Goal: Task Accomplishment & Management: Complete application form

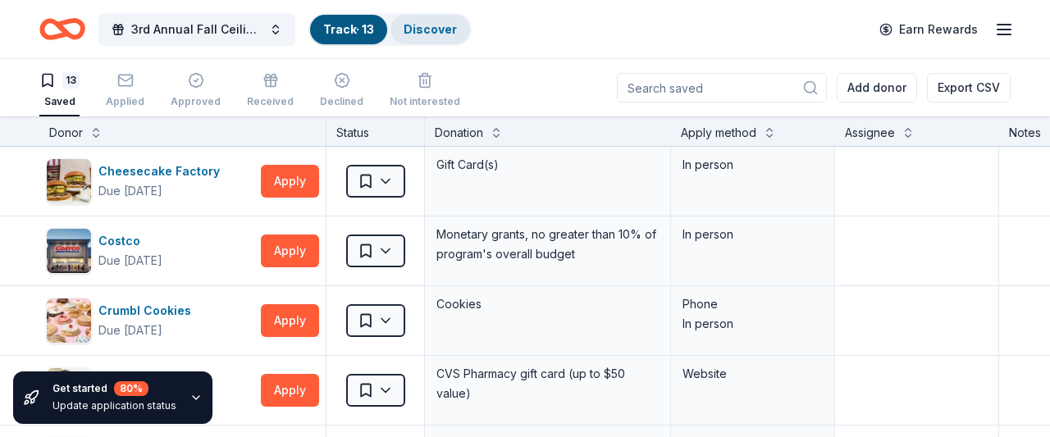
click at [430, 31] on link "Discover" at bounding box center [430, 29] width 53 height 14
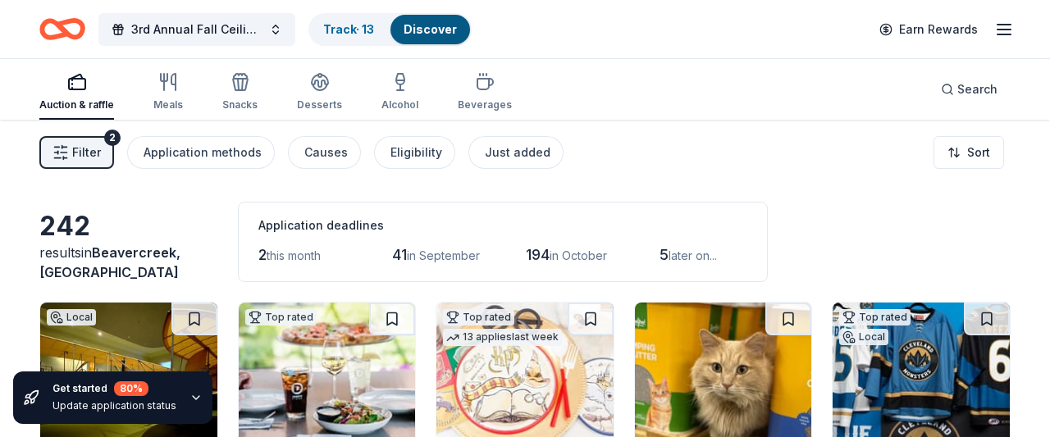
click at [83, 162] on button "Filter 2" at bounding box center [76, 152] width 75 height 33
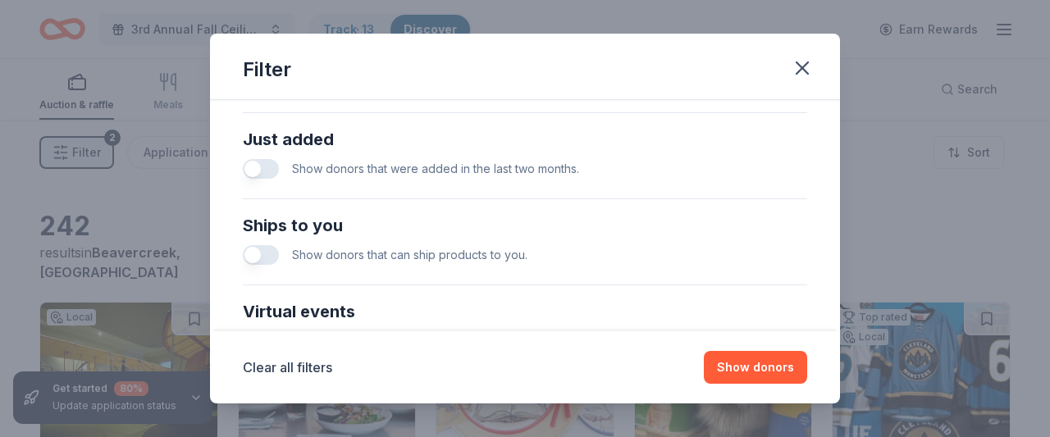
scroll to position [847, 0]
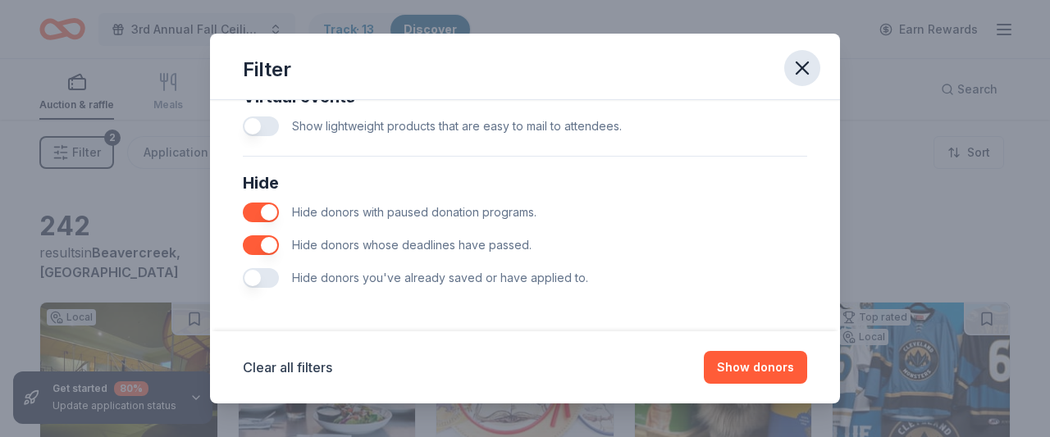
click at [808, 57] on icon "button" at bounding box center [802, 68] width 23 height 23
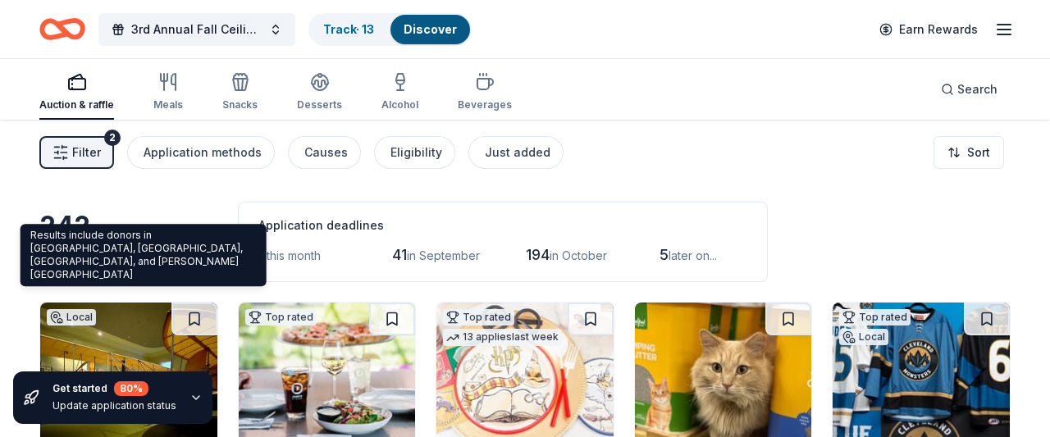
click at [153, 272] on span "Beavercreek, OH" at bounding box center [109, 262] width 141 height 36
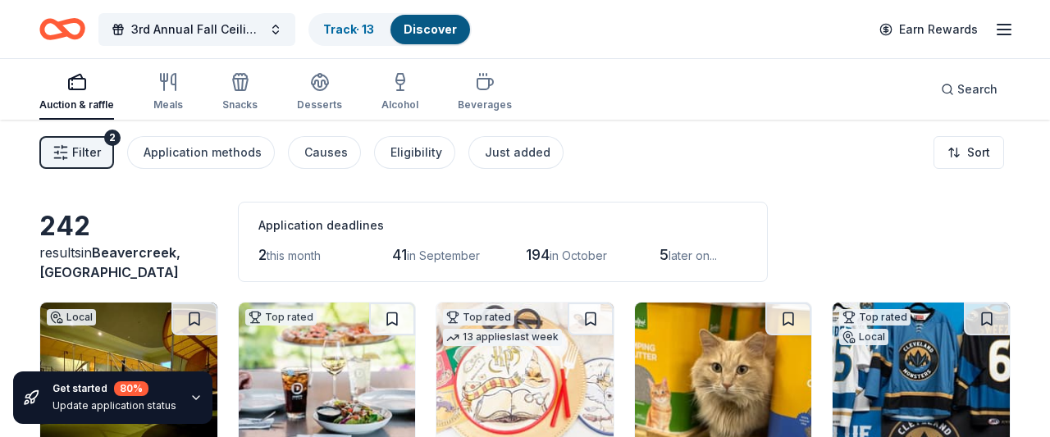
click at [86, 243] on div "242" at bounding box center [128, 226] width 179 height 33
click at [998, 30] on line "button" at bounding box center [1004, 30] width 13 height 0
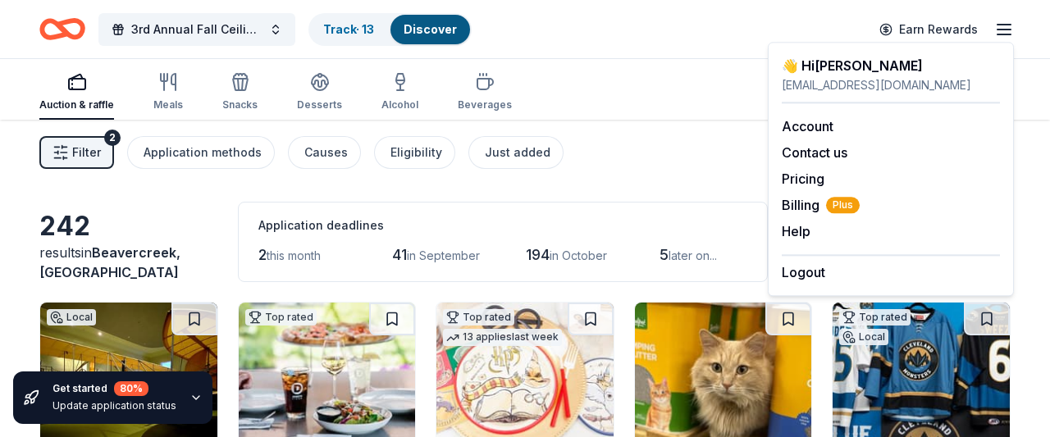
click at [71, 243] on div "242" at bounding box center [128, 226] width 179 height 33
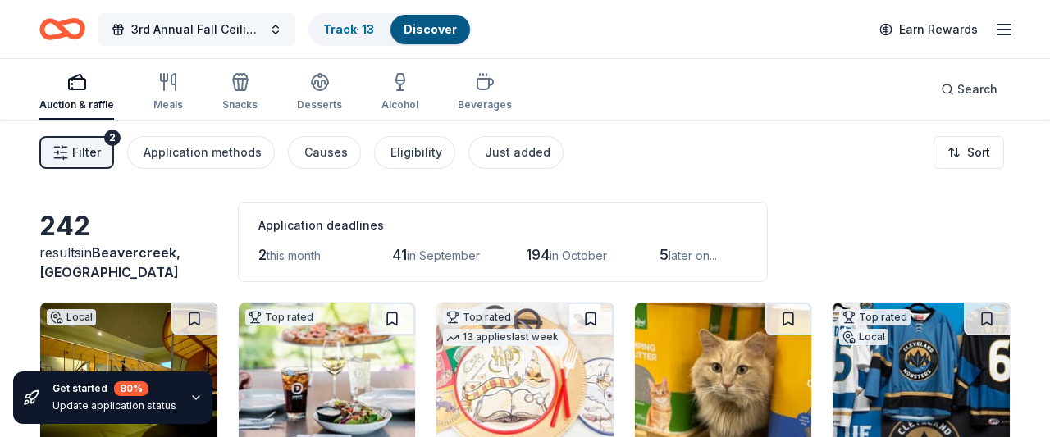
click at [276, 28] on button "3rd Annual Fall Ceilidh and Fundraiser" at bounding box center [196, 29] width 197 height 33
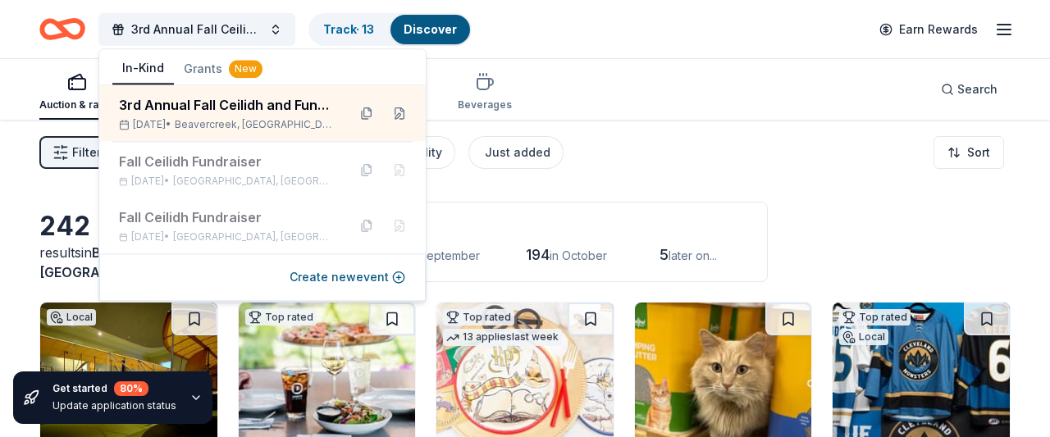
click at [207, 68] on button "Grants New" at bounding box center [223, 69] width 98 height 30
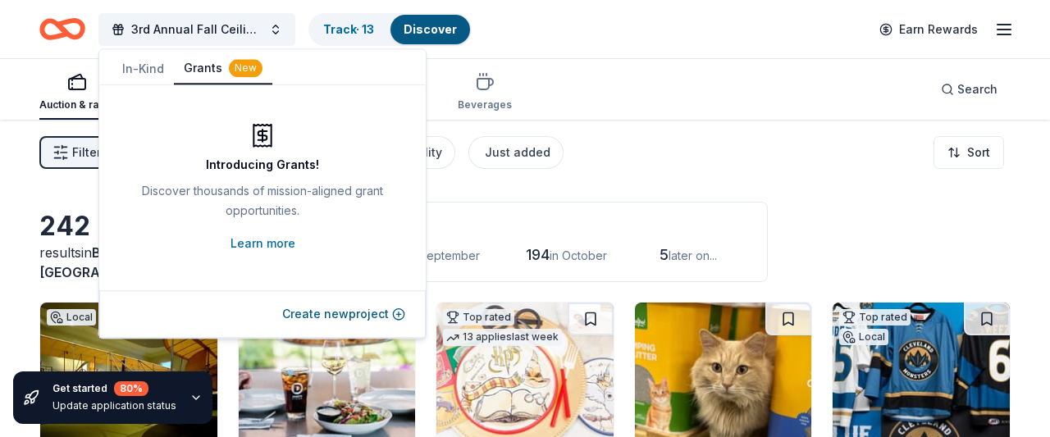
click at [139, 70] on button "In-Kind" at bounding box center [143, 69] width 62 height 30
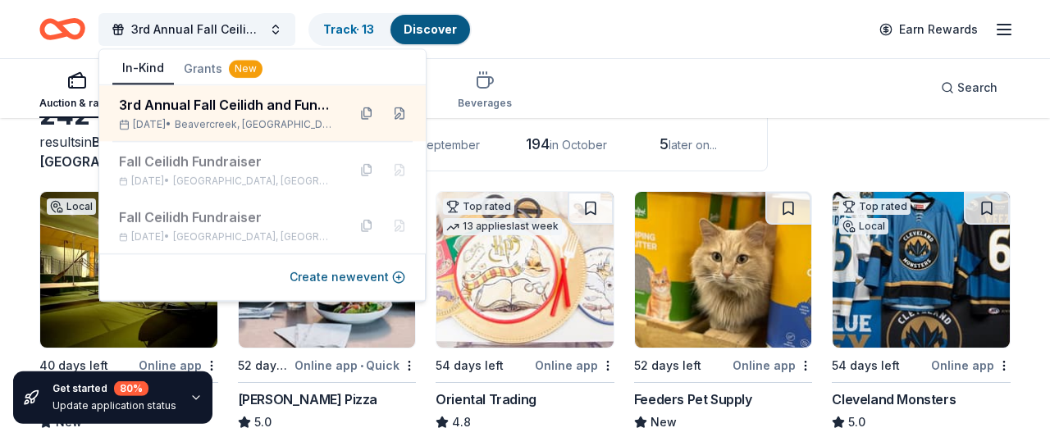
scroll to position [112, 0]
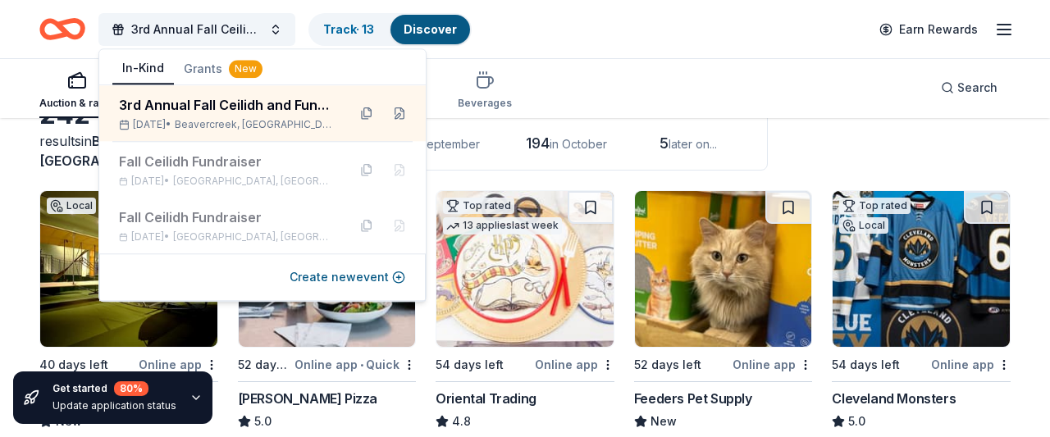
click at [69, 165] on div "results in Beavercreek, OH" at bounding box center [128, 150] width 179 height 39
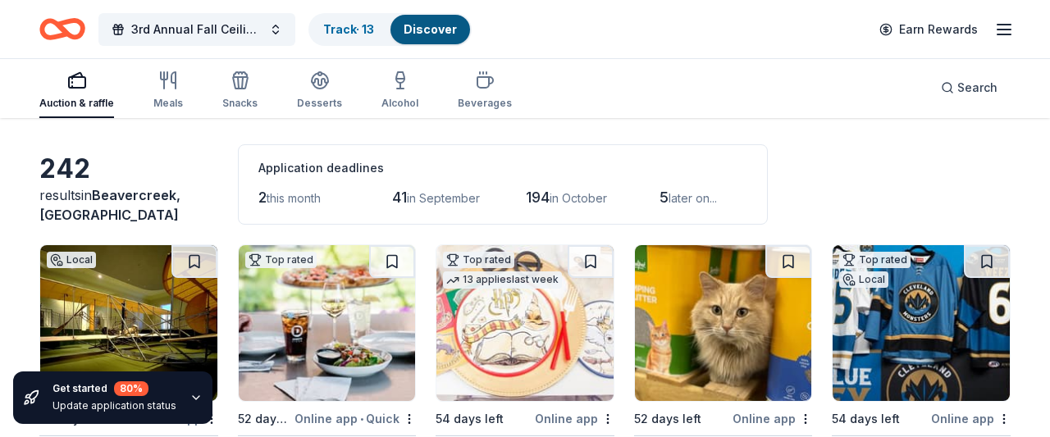
scroll to position [55, 0]
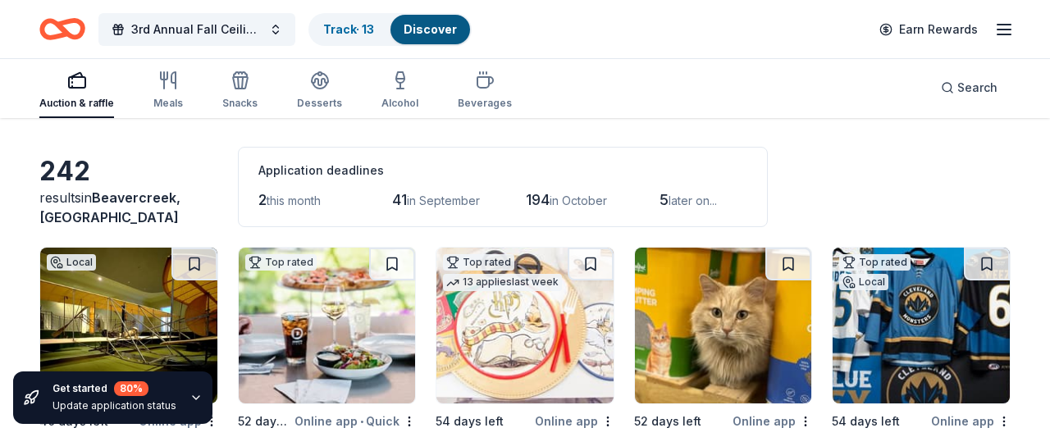
click at [103, 188] on div "242" at bounding box center [128, 171] width 179 height 33
click at [964, 87] on span "Search" at bounding box center [977, 88] width 40 height 20
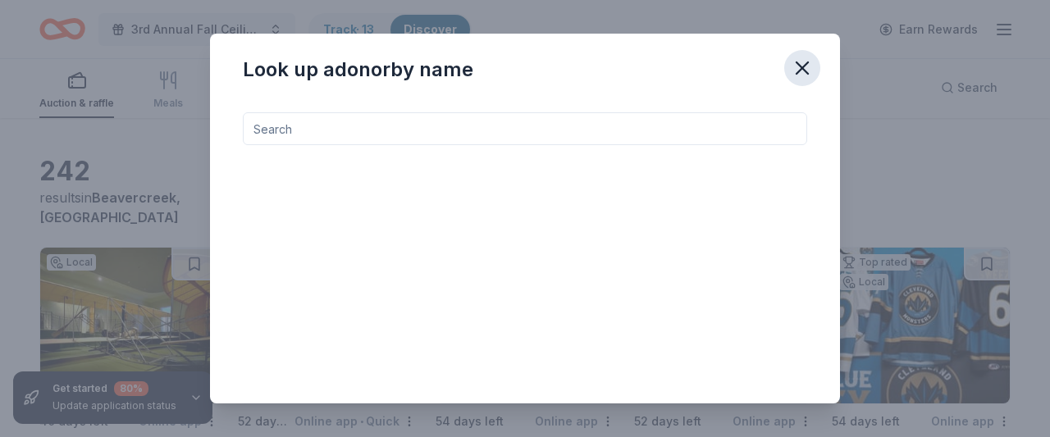
click at [804, 63] on icon "button" at bounding box center [802, 68] width 23 height 23
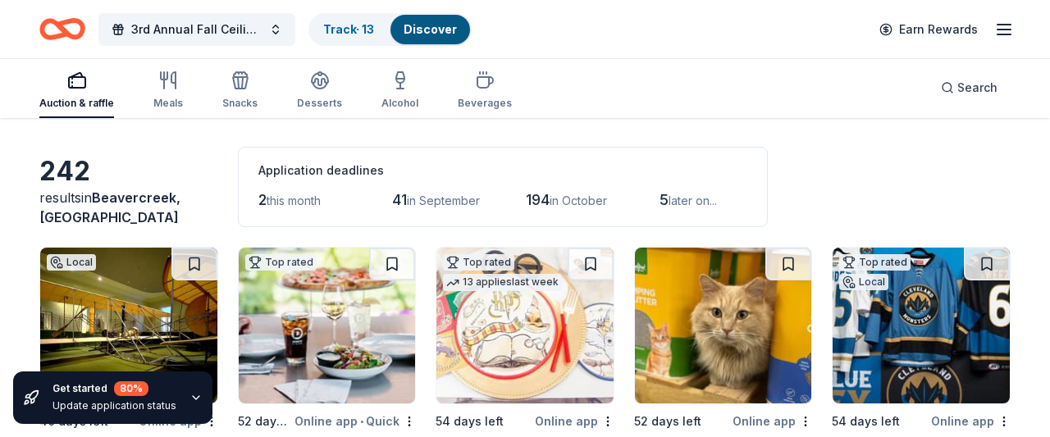
click at [709, 198] on span "later on..." at bounding box center [693, 201] width 48 height 14
click at [310, 194] on span "this month" at bounding box center [294, 201] width 54 height 14
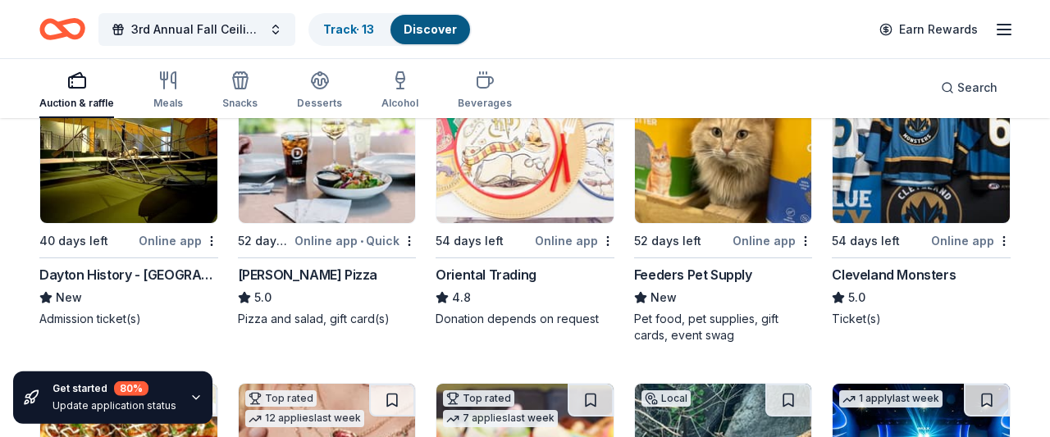
scroll to position [0, 0]
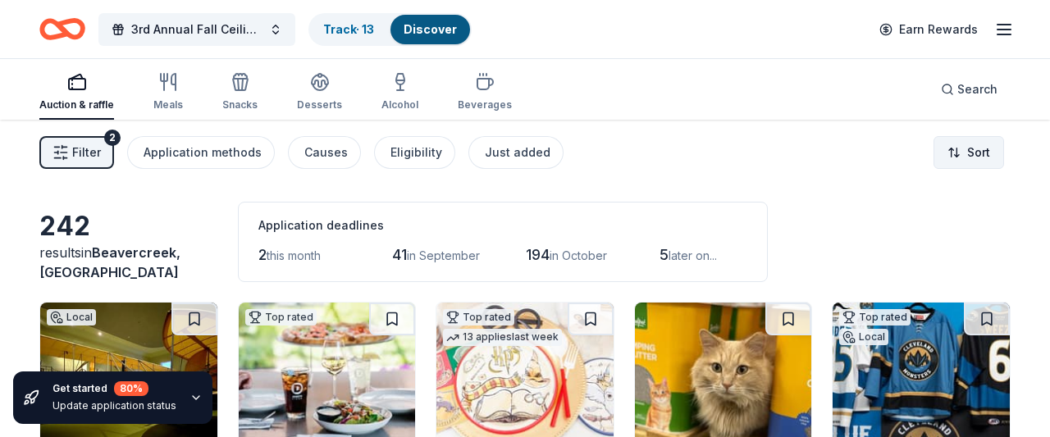
click at [985, 153] on html "3rd Annual Fall Ceilidh and Fundraiser Track · 13 Discover Earn Rewards Auction…" at bounding box center [525, 218] width 1050 height 437
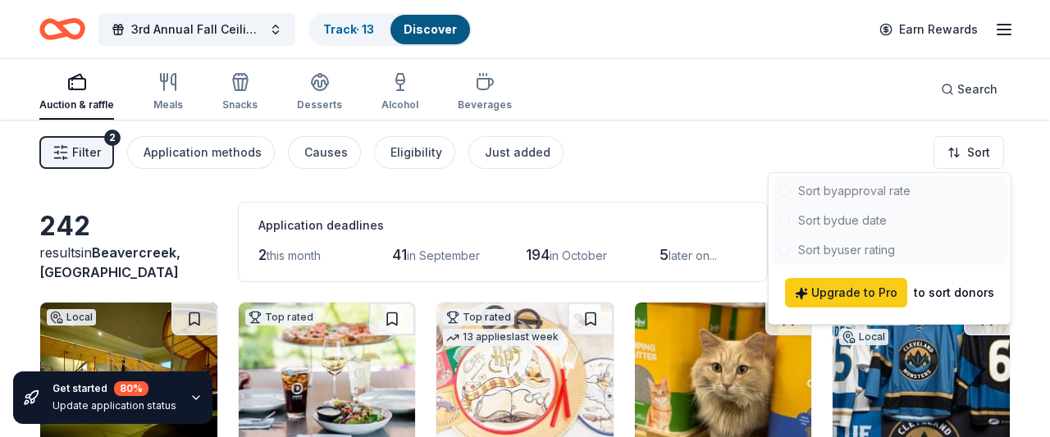
click at [865, 224] on div at bounding box center [889, 220] width 235 height 89
click at [847, 221] on div at bounding box center [889, 220] width 235 height 89
click at [982, 150] on html "3rd Annual Fall Ceilidh and Fundraiser Track · 13 Discover Earn Rewards Auction…" at bounding box center [525, 218] width 1050 height 437
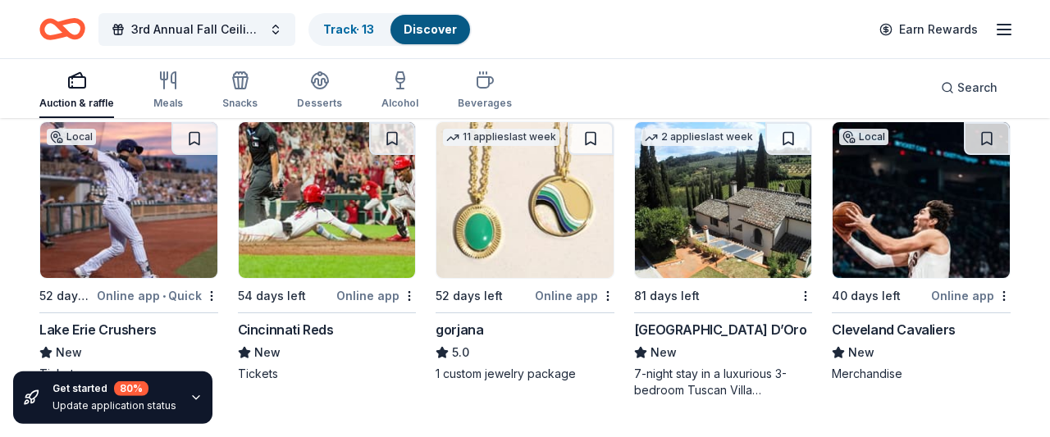
scroll to position [2697, 0]
click at [457, 323] on div "gorjana" at bounding box center [460, 330] width 48 height 20
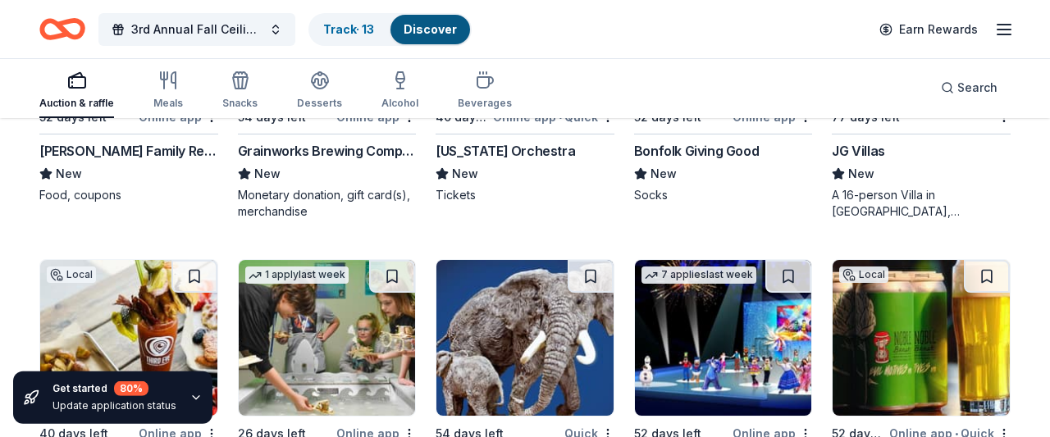
scroll to position [3983, 0]
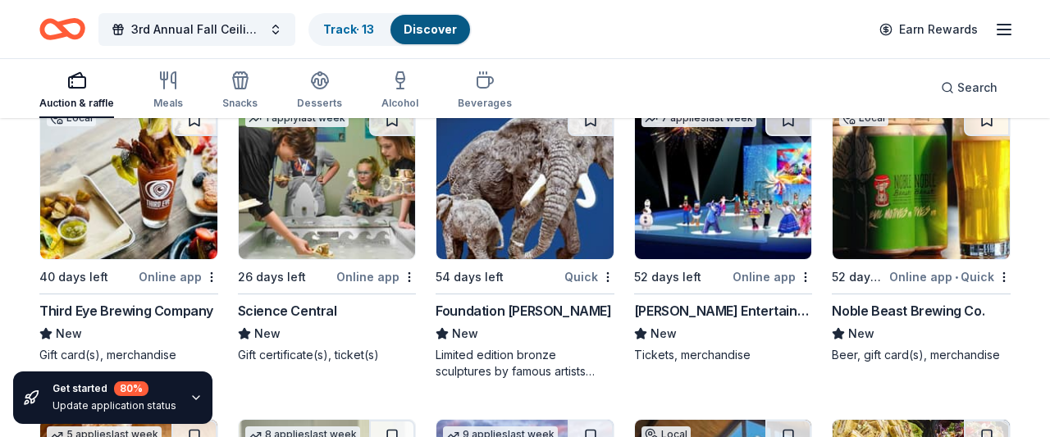
click at [286, 308] on div "Science Central" at bounding box center [287, 311] width 99 height 20
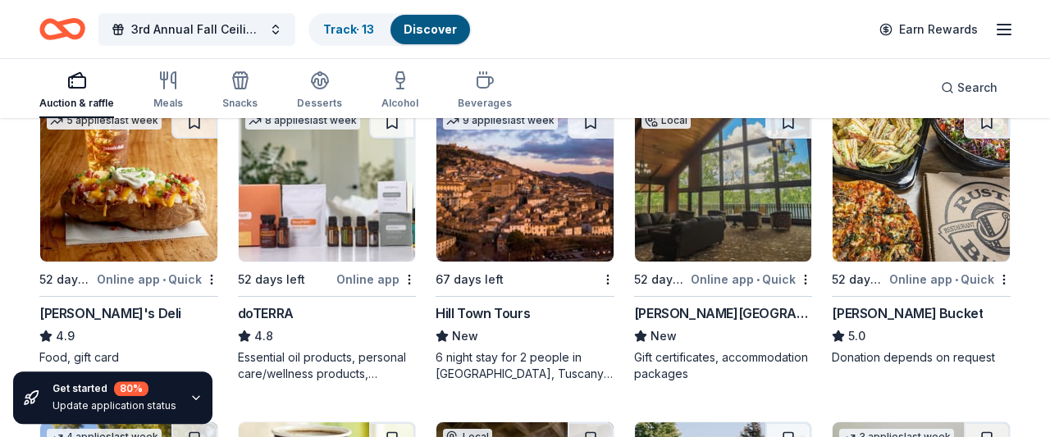
scroll to position [4296, 0]
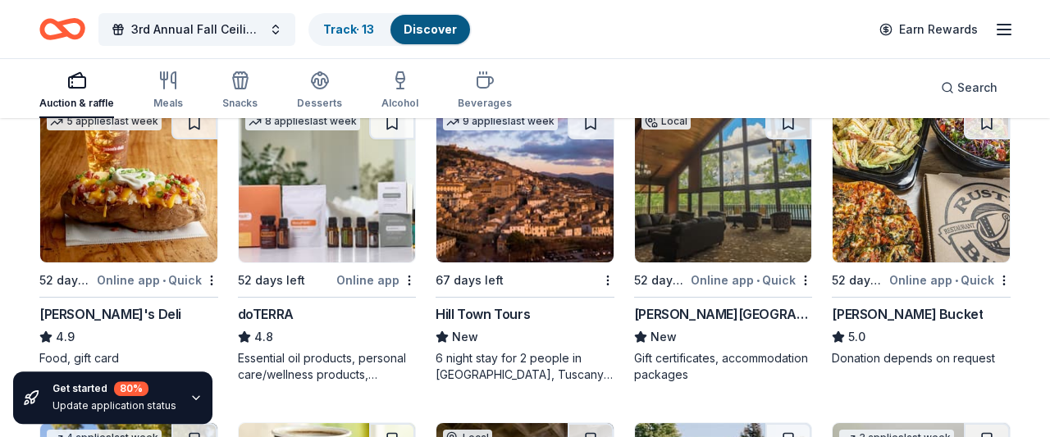
click at [859, 307] on div "Rusty Bucket" at bounding box center [907, 314] width 151 height 20
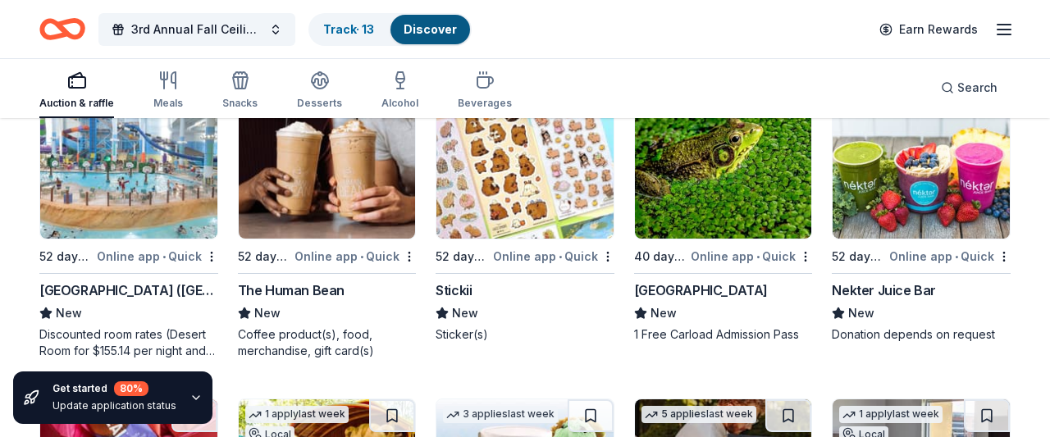
scroll to position [5900, 0]
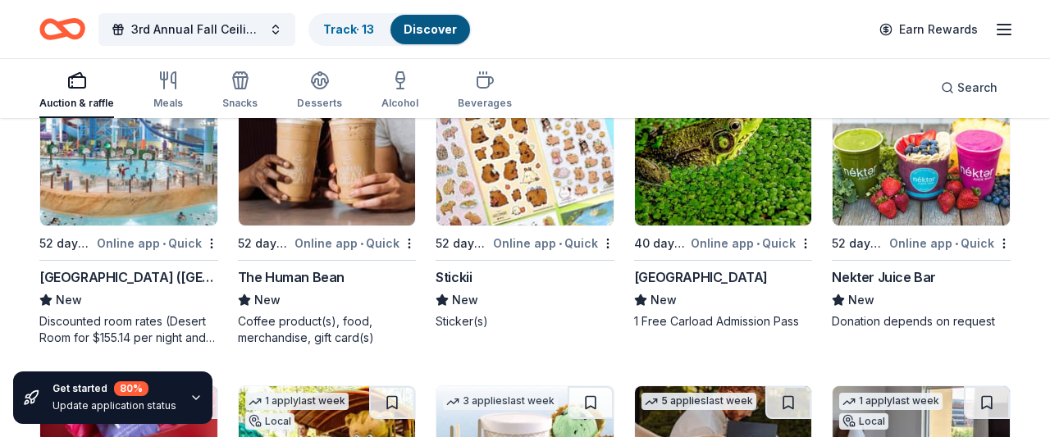
click at [716, 271] on div "Cincinnati Nature Center" at bounding box center [701, 277] width 134 height 20
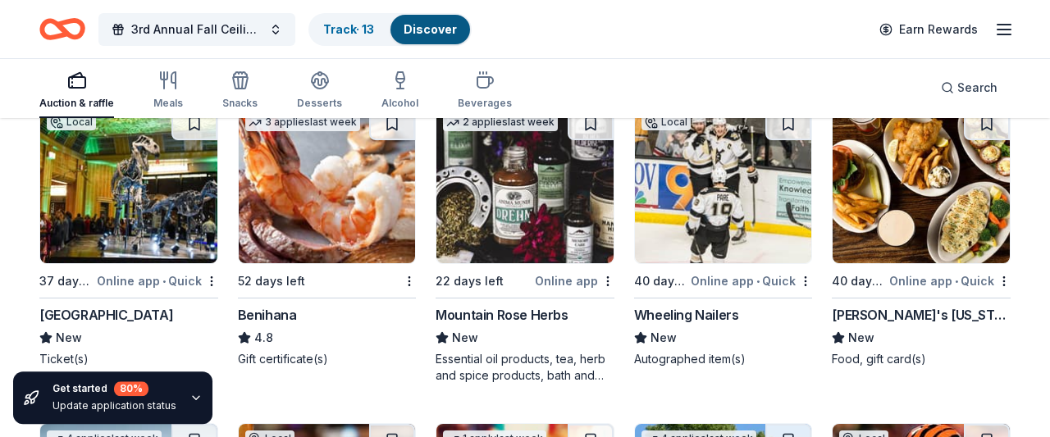
scroll to position [6809, 0]
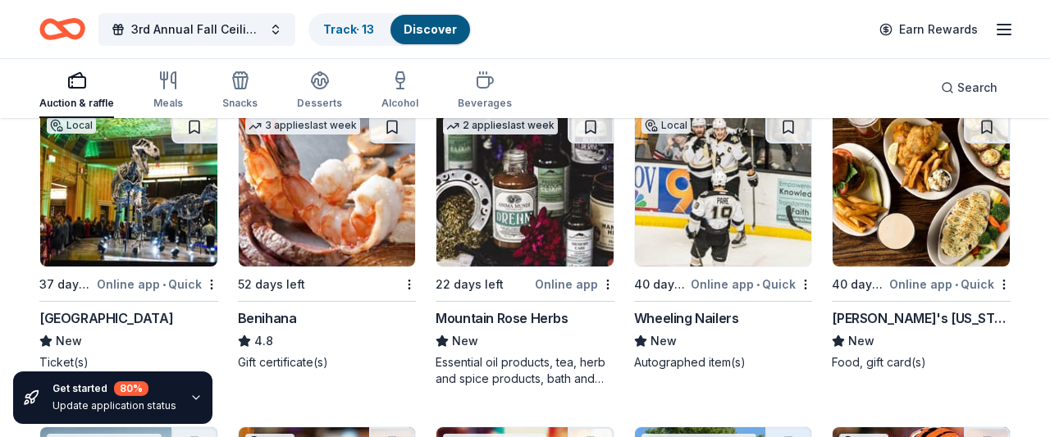
click at [135, 313] on div "Cincinnati Museum Center" at bounding box center [106, 318] width 134 height 20
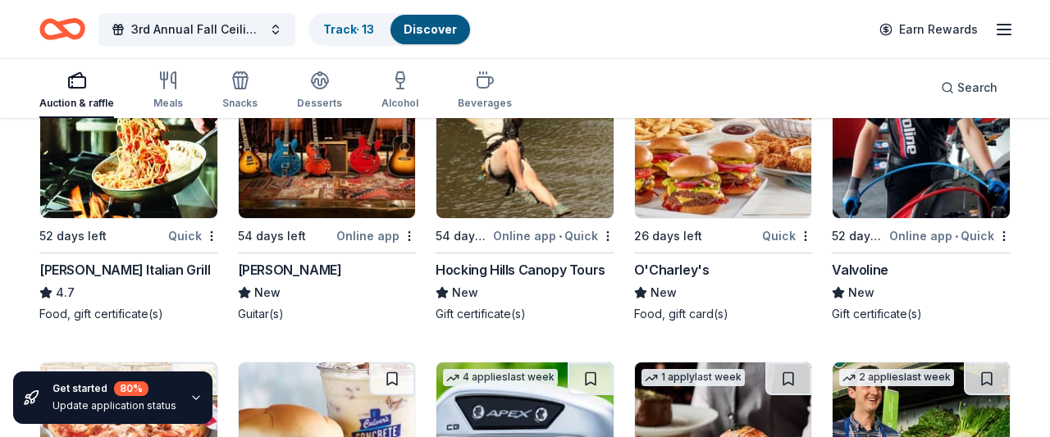
scroll to position [8423, 0]
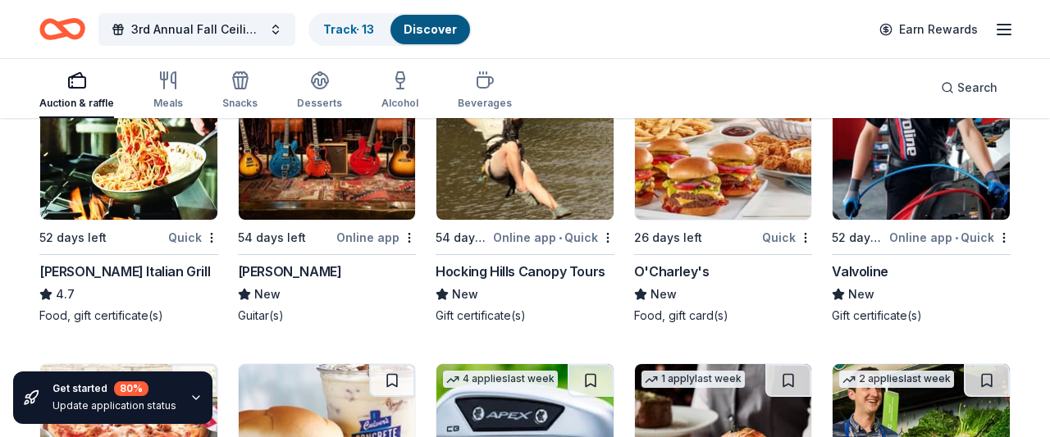
click at [885, 265] on div "Valvoline" at bounding box center [860, 272] width 56 height 20
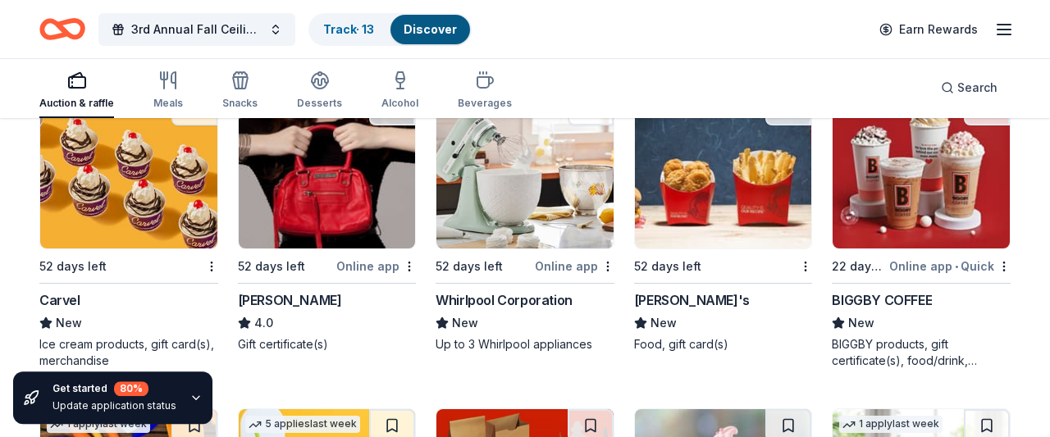
scroll to position [10234, 0]
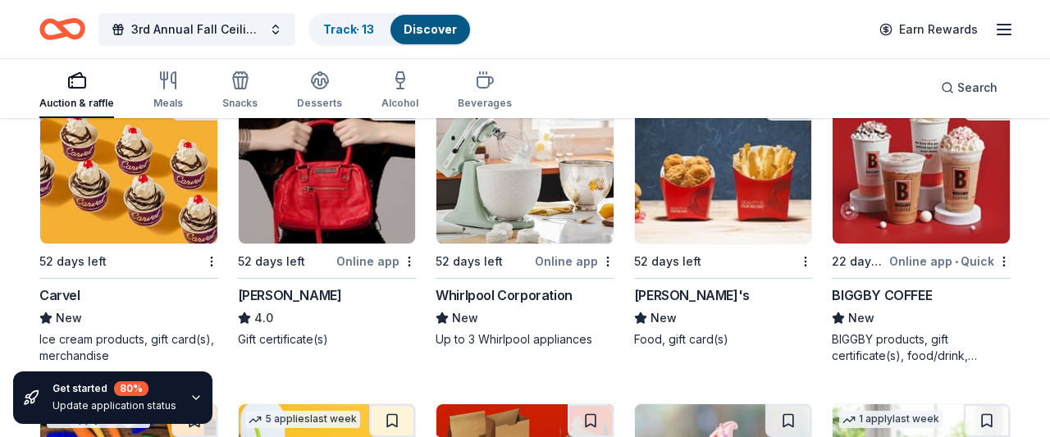
click at [869, 285] on div "BIGGBY COFFEE" at bounding box center [882, 295] width 100 height 20
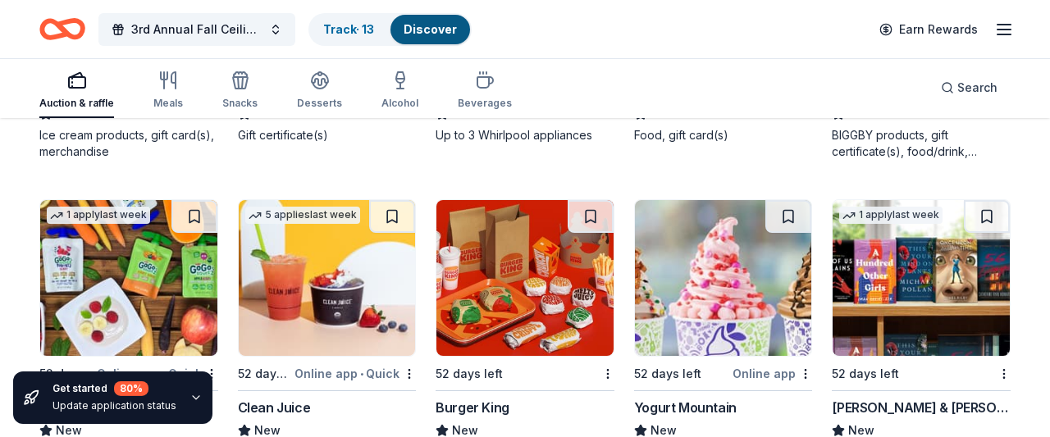
scroll to position [10524, 0]
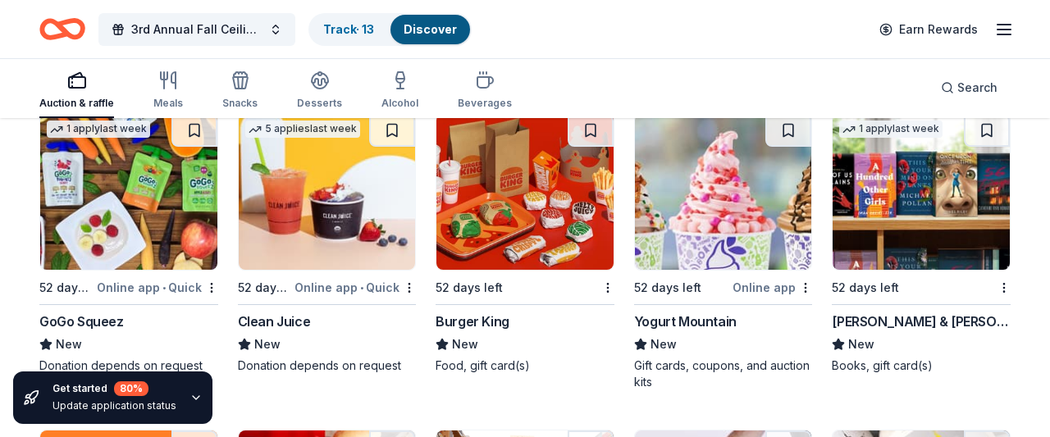
click at [897, 312] on div "Barnes & Noble" at bounding box center [921, 322] width 179 height 20
click at [516, 312] on div "Burger King" at bounding box center [525, 322] width 179 height 20
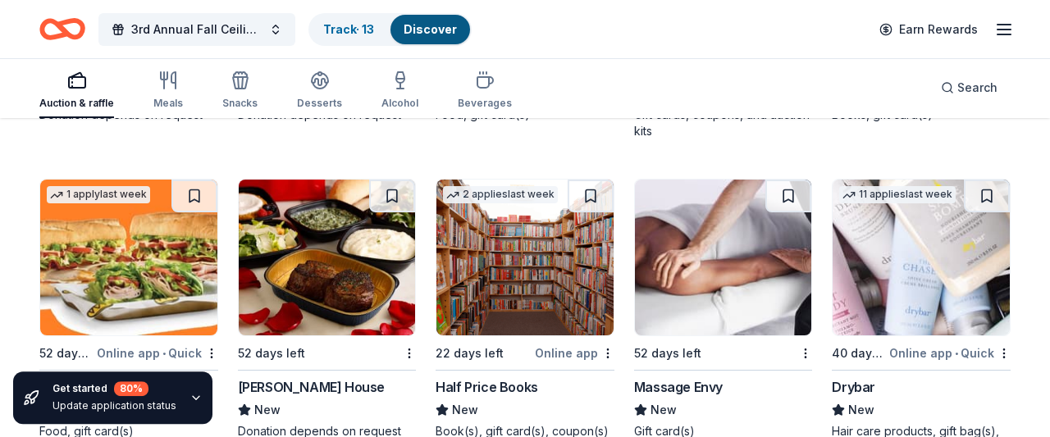
scroll to position [10792, 0]
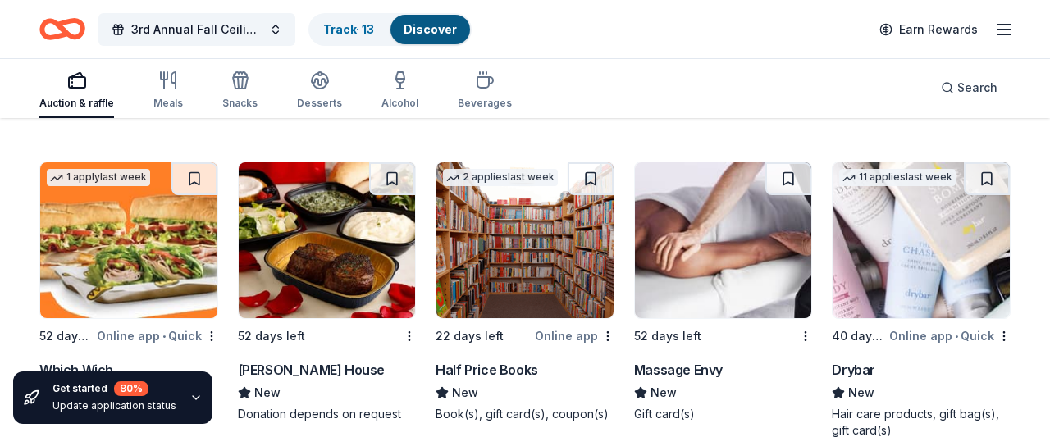
click at [680, 360] on div "Massage Envy" at bounding box center [678, 370] width 89 height 20
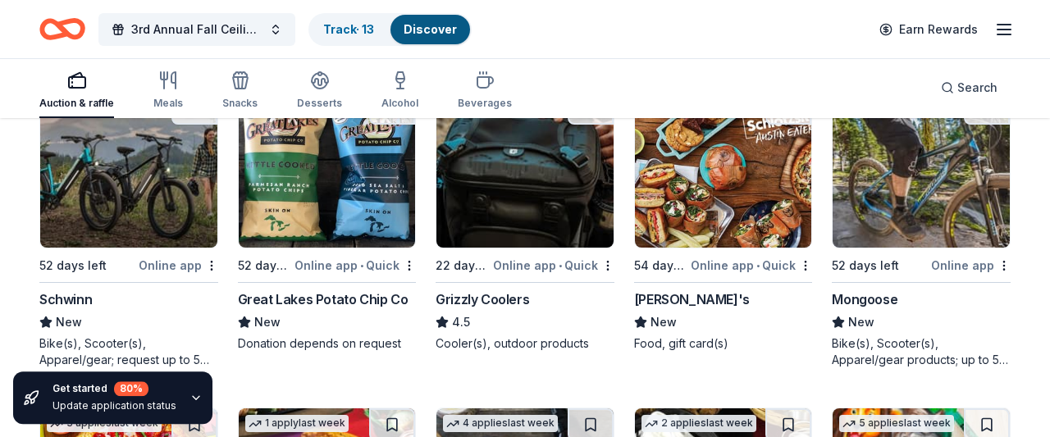
scroll to position [11174, 0]
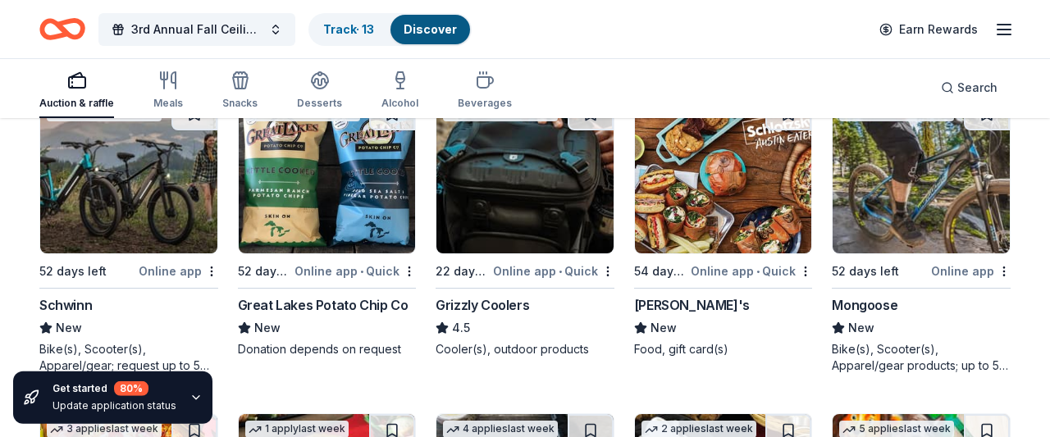
click at [95, 271] on div "6 applies last week 52 days left Online app Schwinn New Bike(s), Scooter(s), Ap…" at bounding box center [128, 235] width 179 height 277
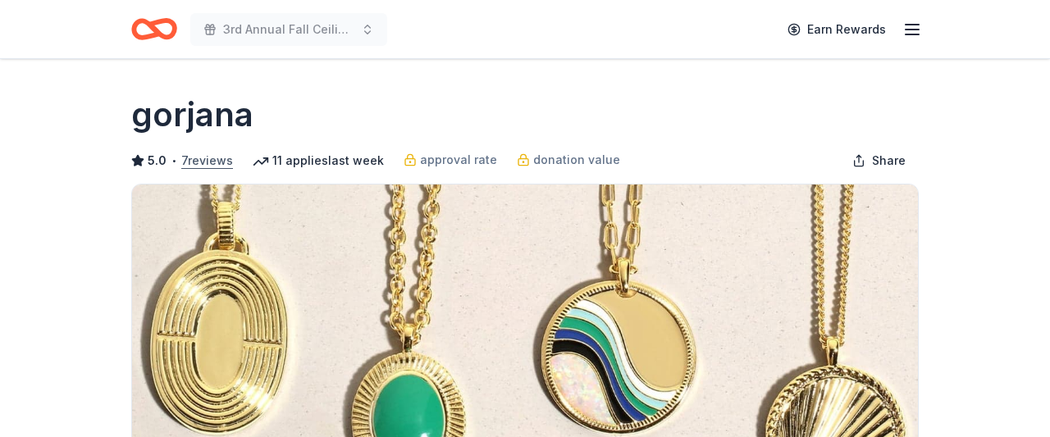
click at [214, 162] on button "7 reviews" at bounding box center [207, 161] width 52 height 20
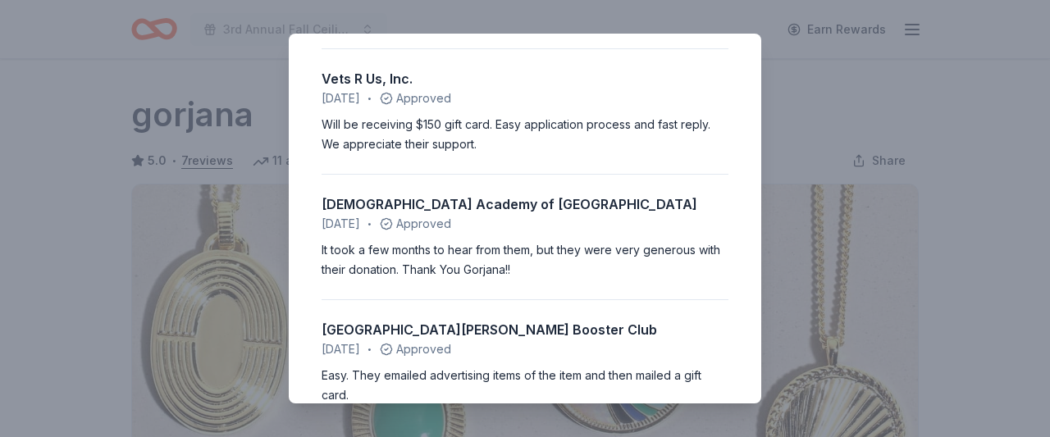
scroll to position [138, 0]
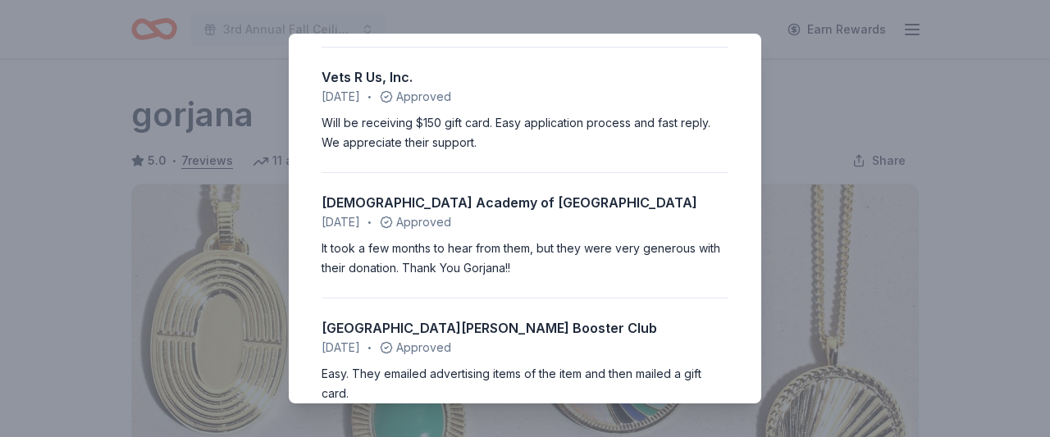
click at [852, 167] on div "5.0 • 7 reviews Tri-County RVTHS May 2025 • Approved Great communication, gener…" at bounding box center [525, 218] width 1050 height 437
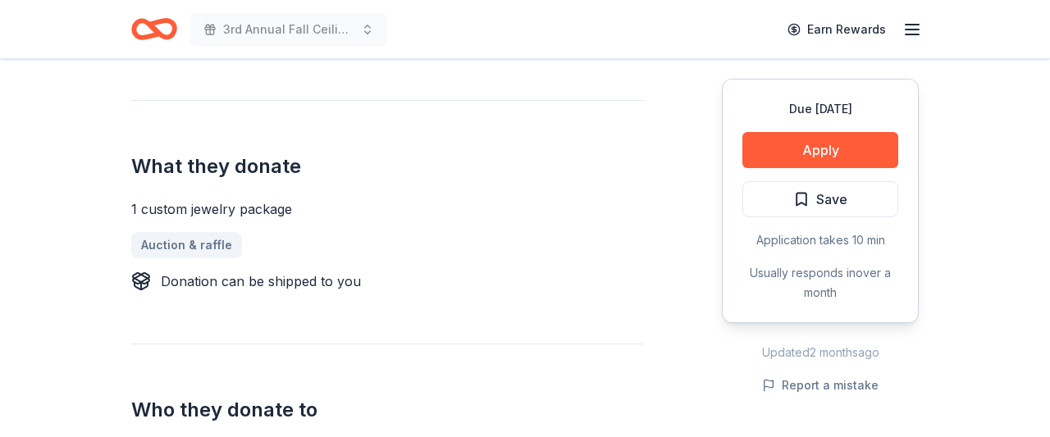
scroll to position [582, 0]
click at [846, 149] on button "Apply" at bounding box center [820, 150] width 156 height 36
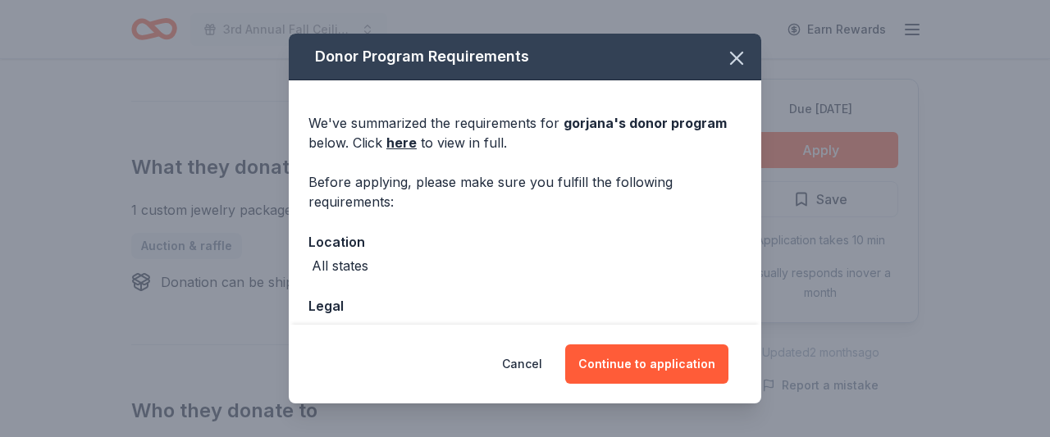
scroll to position [102, 0]
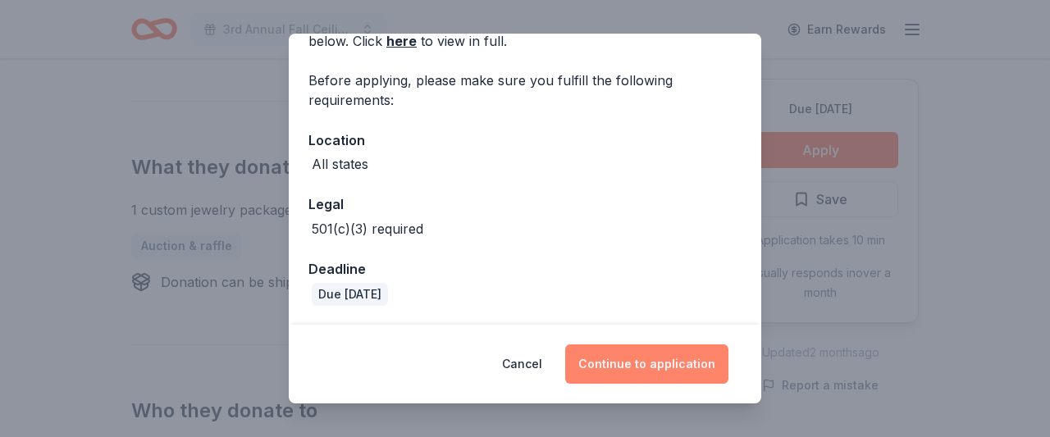
click at [629, 362] on button "Continue to application" at bounding box center [646, 364] width 163 height 39
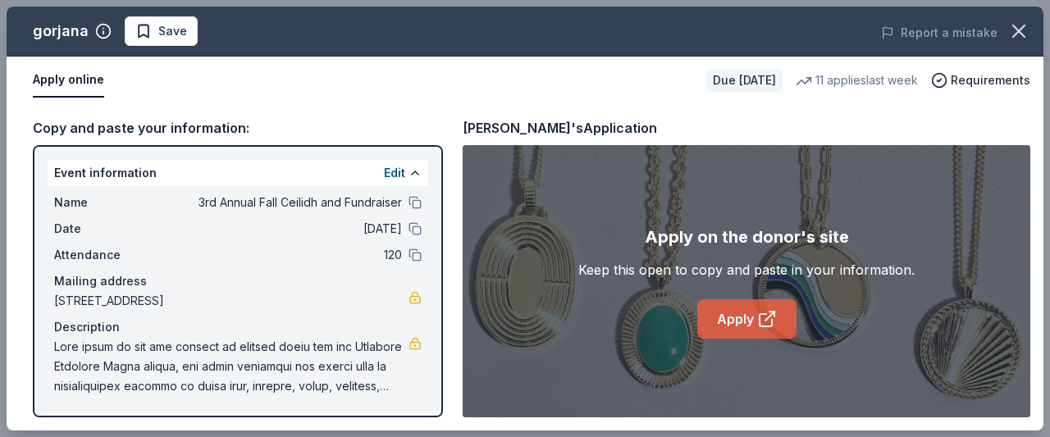
click at [736, 308] on link "Apply" at bounding box center [746, 318] width 99 height 39
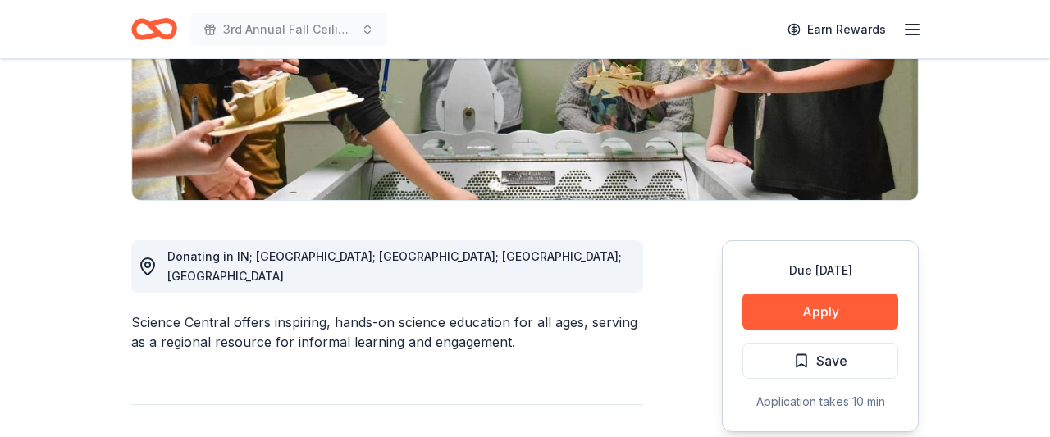
scroll to position [297, 0]
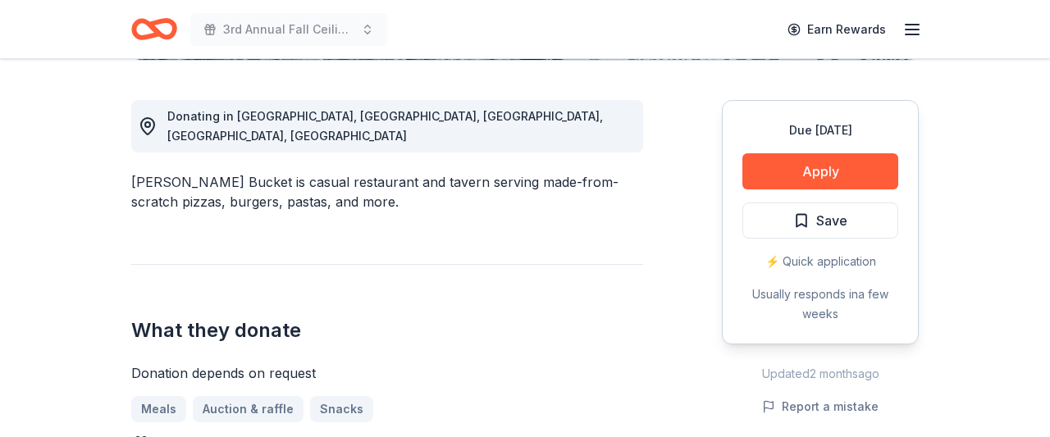
scroll to position [576, 0]
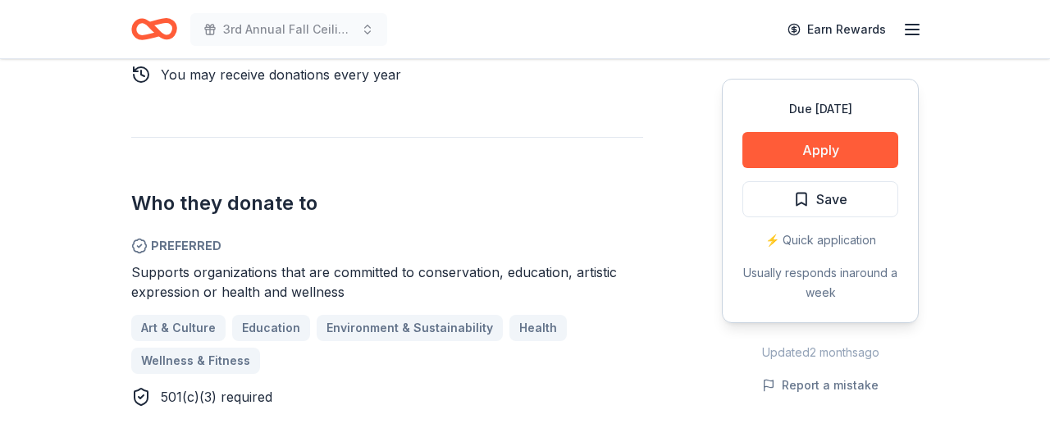
scroll to position [832, 0]
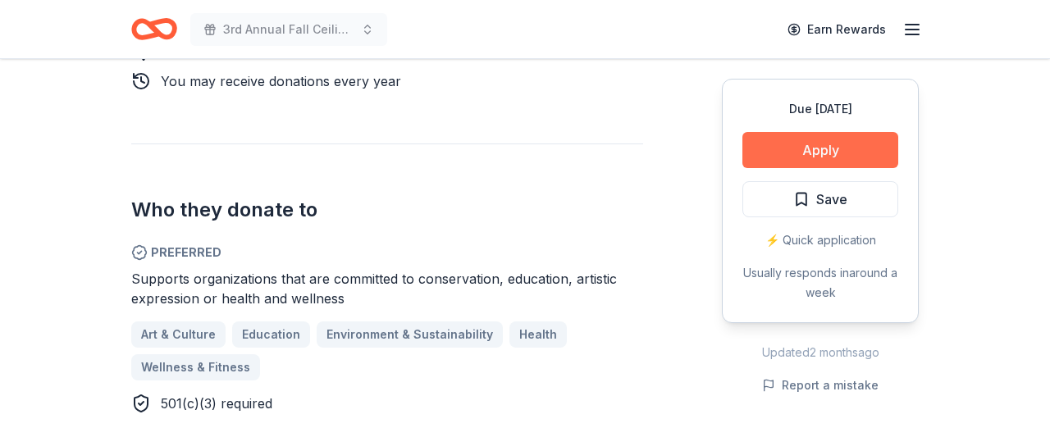
click at [833, 141] on button "Apply" at bounding box center [820, 150] width 156 height 36
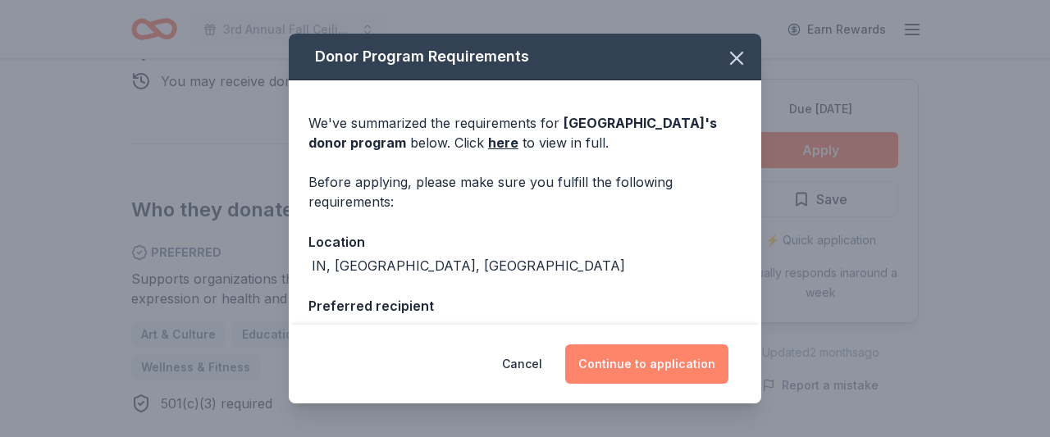
click at [688, 354] on button "Continue to application" at bounding box center [646, 364] width 163 height 39
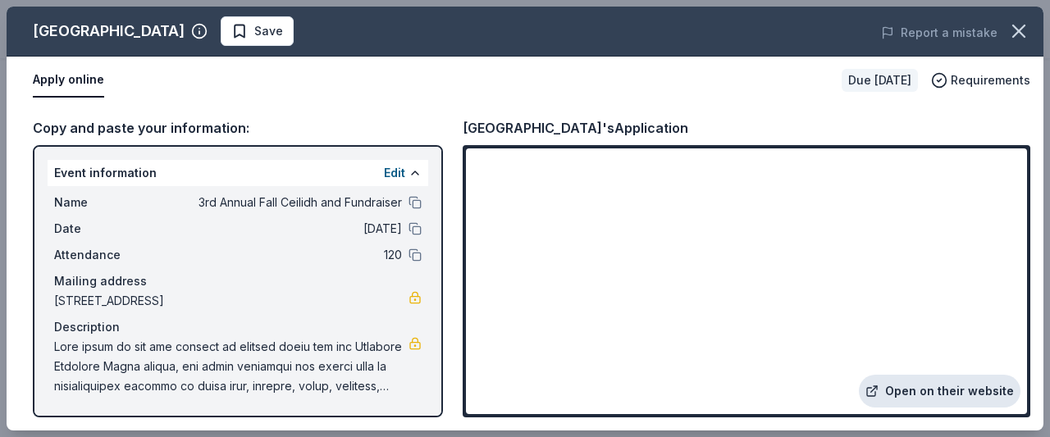
click at [966, 395] on link "Open on their website" at bounding box center [940, 391] width 162 height 33
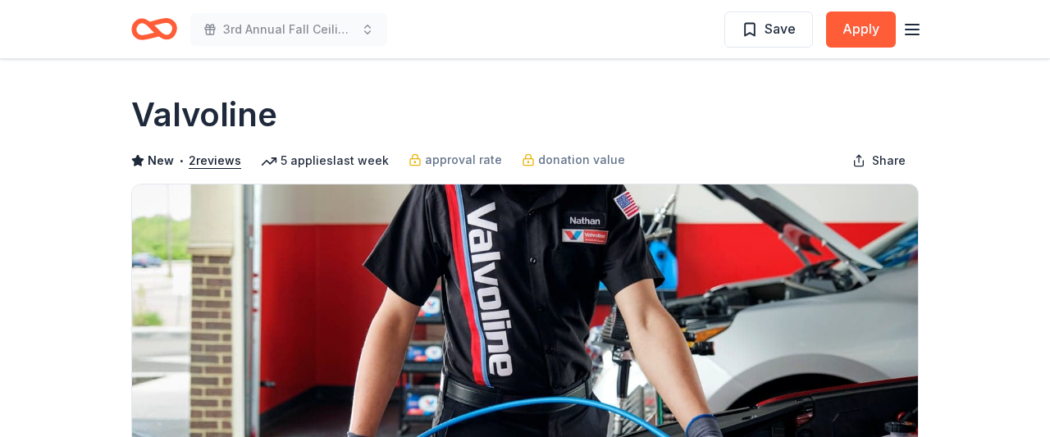
scroll to position [54, 0]
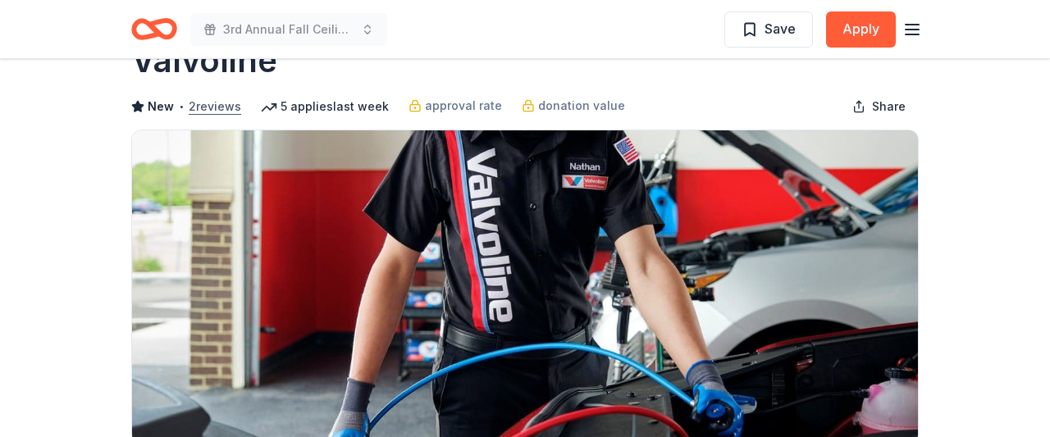
click at [231, 107] on button "2 reviews" at bounding box center [215, 107] width 53 height 20
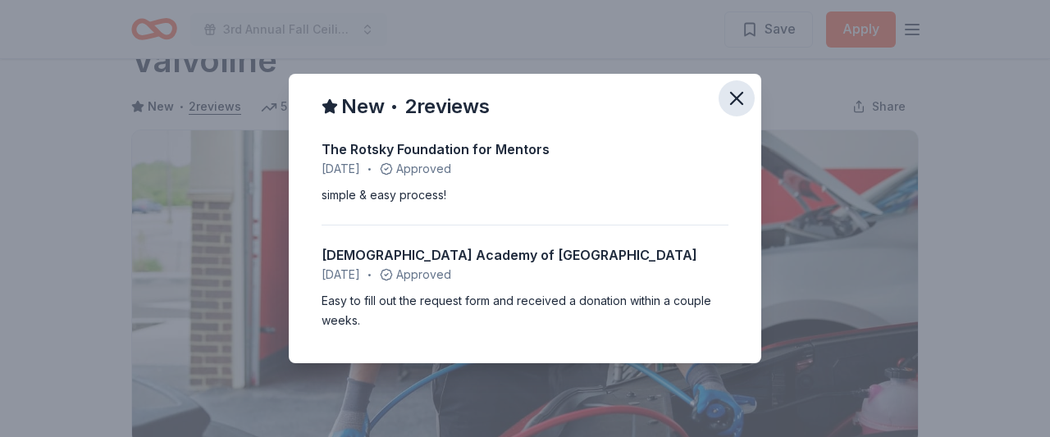
click at [733, 98] on icon "button" at bounding box center [736, 98] width 23 height 23
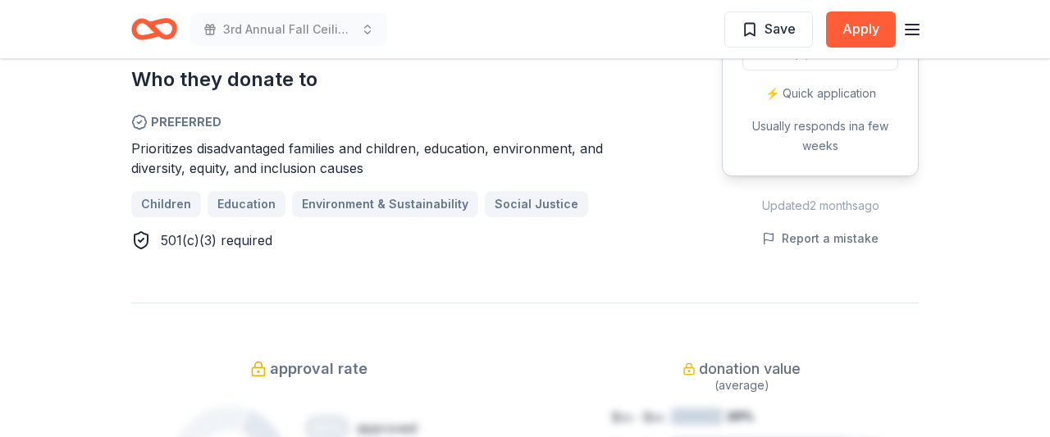
scroll to position [912, 0]
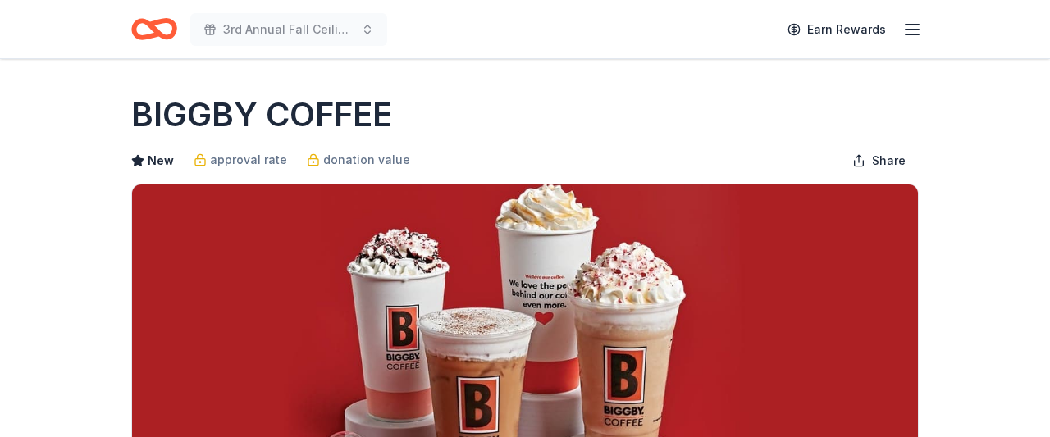
scroll to position [396, 0]
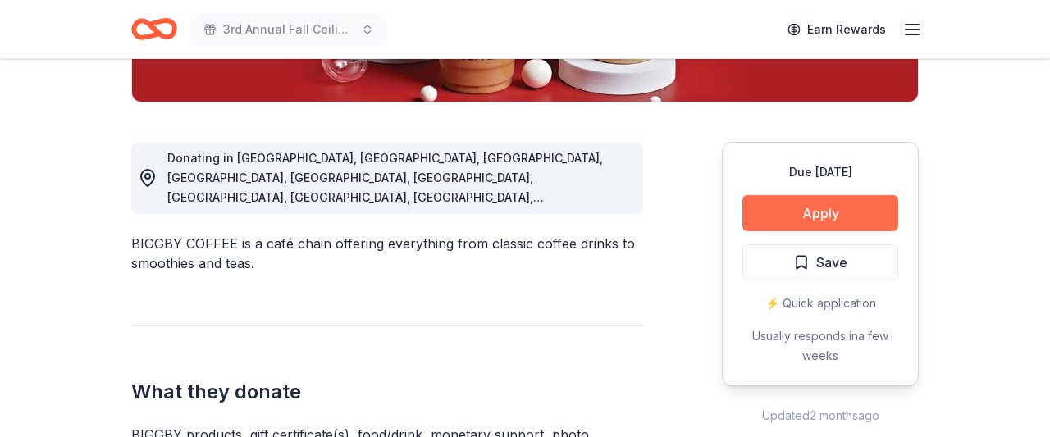
click at [821, 214] on button "Apply" at bounding box center [820, 213] width 156 height 36
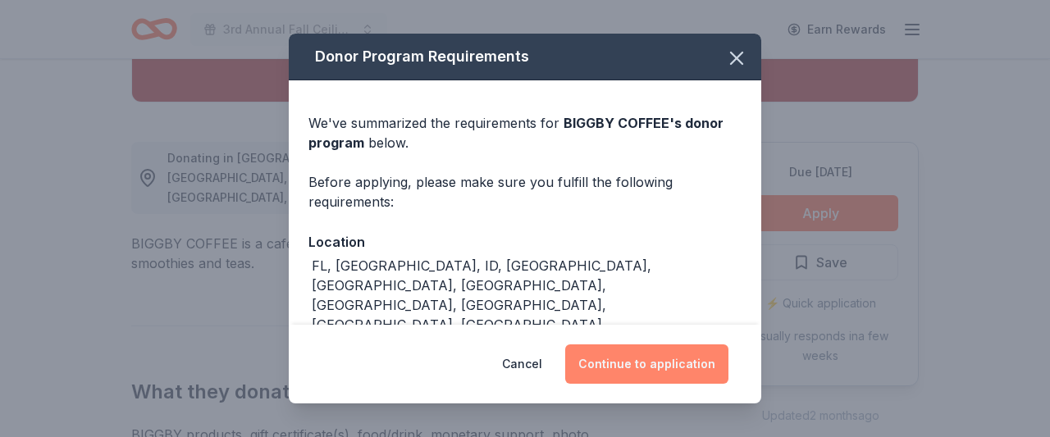
click at [695, 365] on button "Continue to application" at bounding box center [646, 364] width 163 height 39
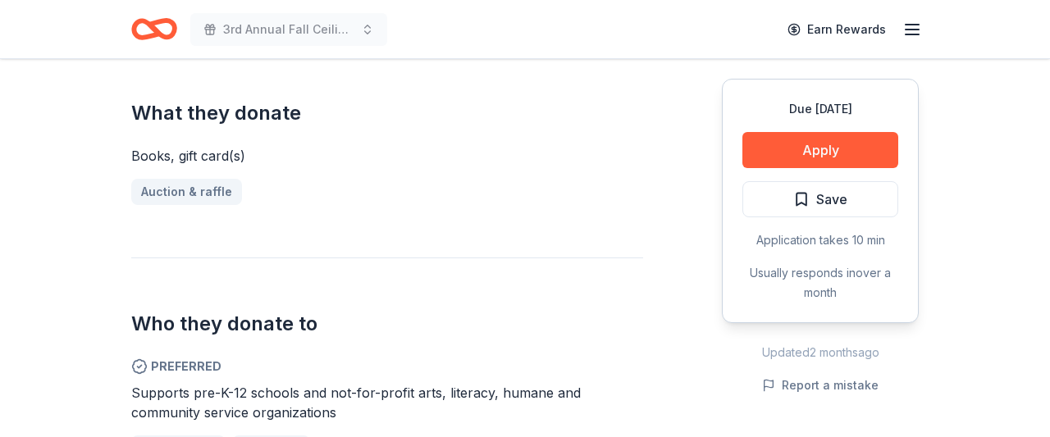
scroll to position [654, 0]
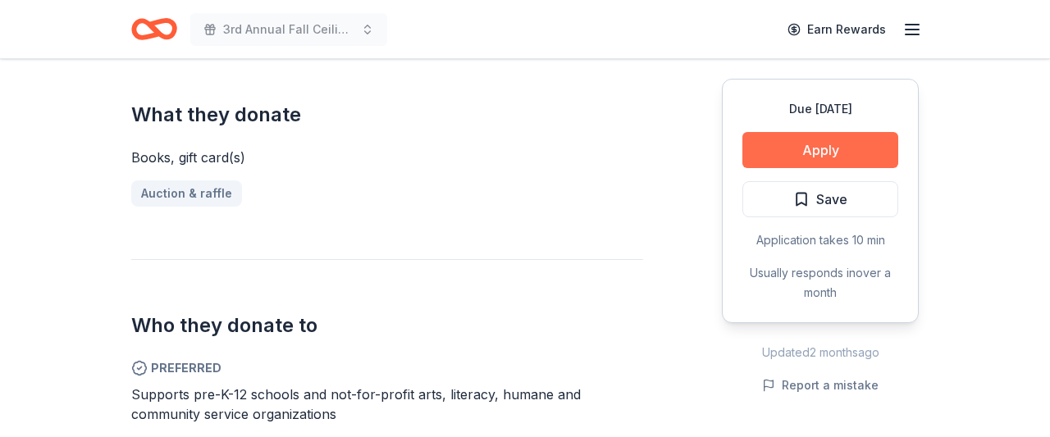
click at [808, 153] on button "Apply" at bounding box center [820, 150] width 156 height 36
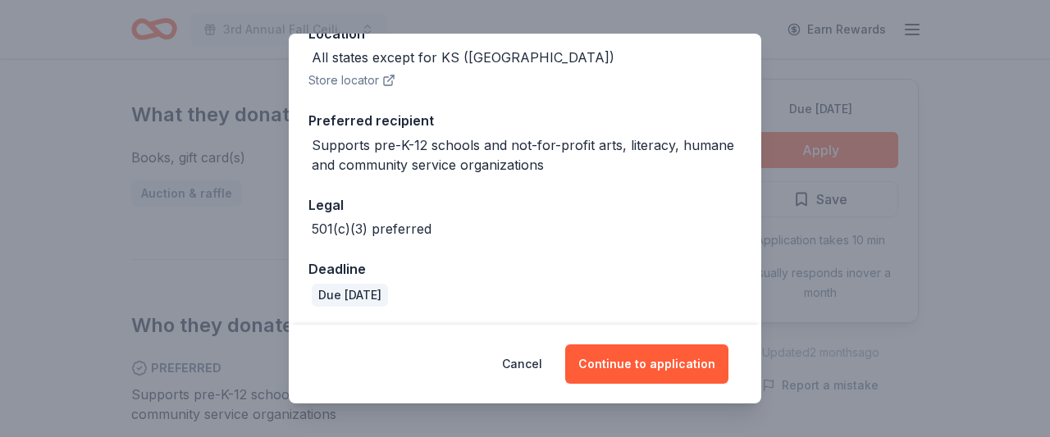
scroll to position [191, 0]
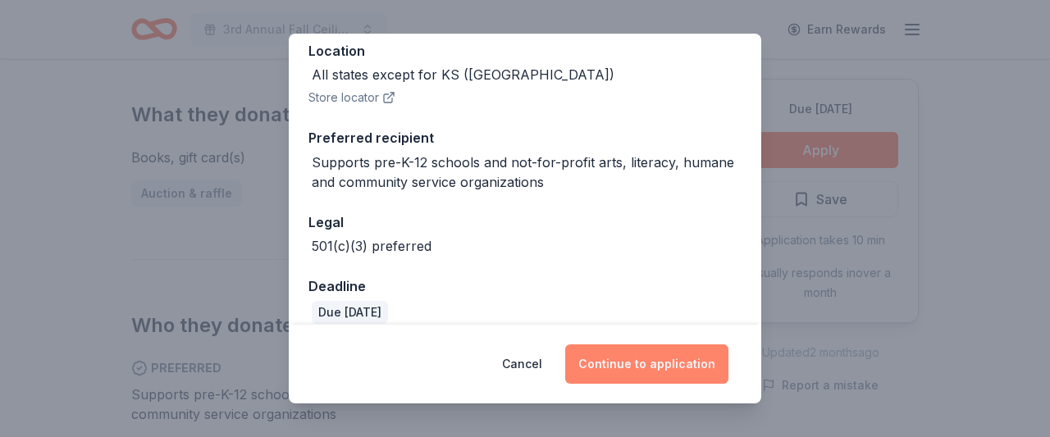
click at [646, 349] on button "Continue to application" at bounding box center [646, 364] width 163 height 39
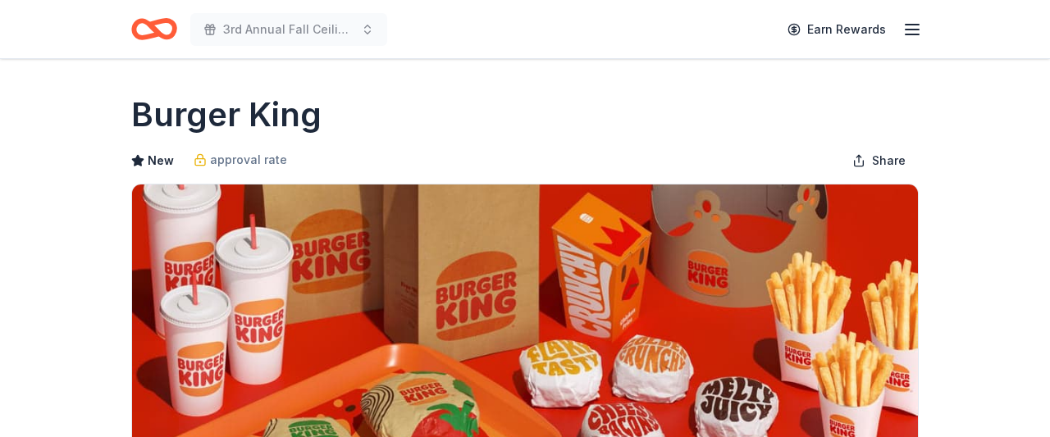
scroll to position [309, 0]
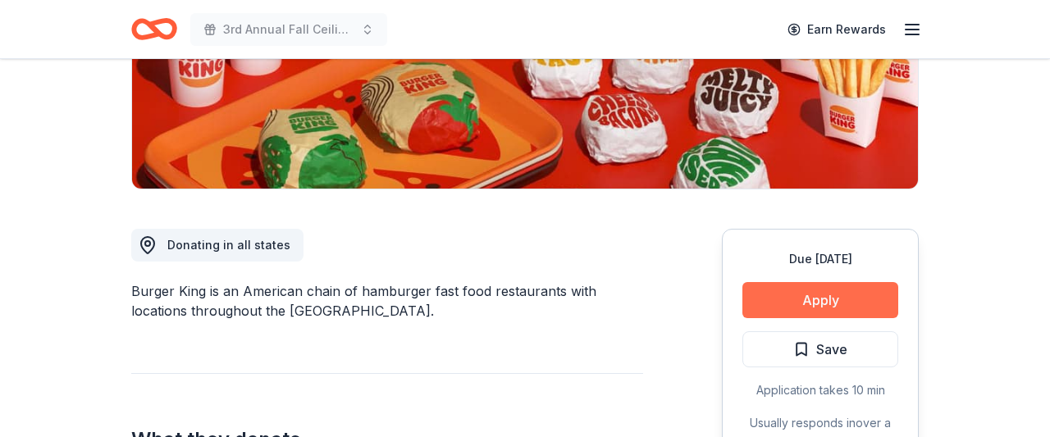
click at [833, 298] on button "Apply" at bounding box center [820, 300] width 156 height 36
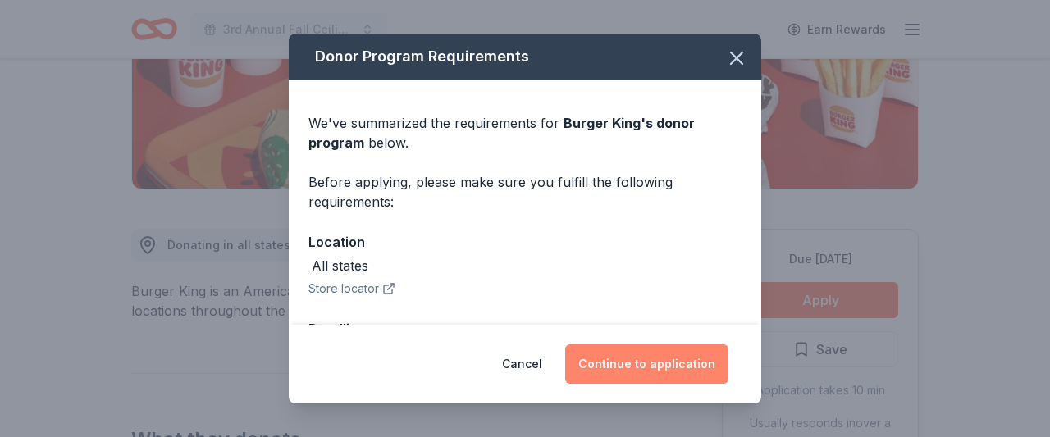
click at [678, 373] on button "Continue to application" at bounding box center [646, 364] width 163 height 39
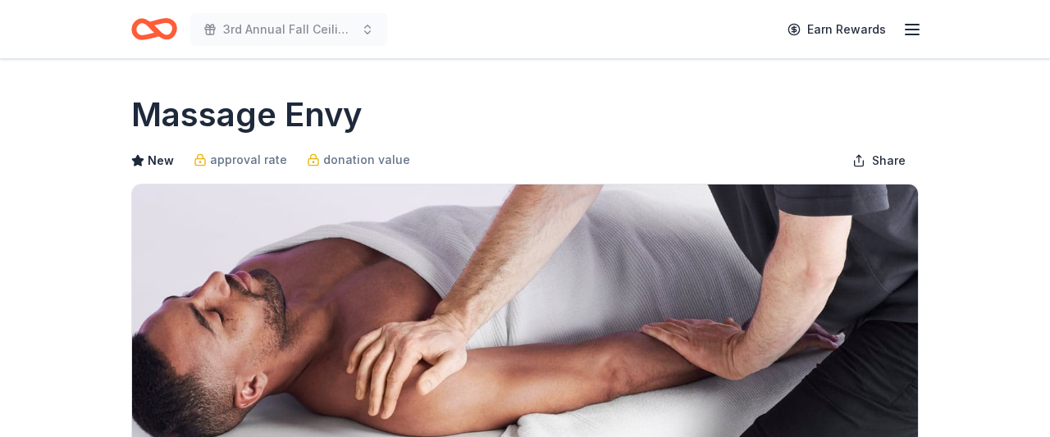
scroll to position [314, 0]
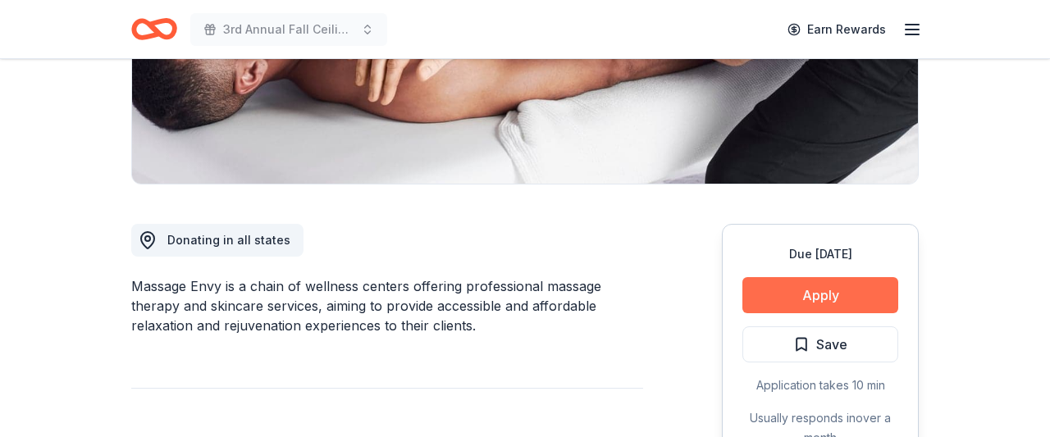
click at [816, 290] on button "Apply" at bounding box center [820, 295] width 156 height 36
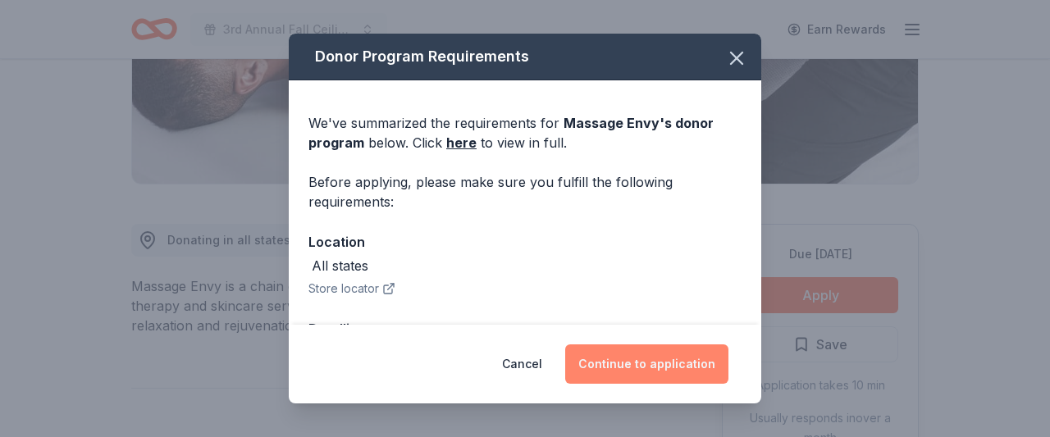
click at [688, 360] on button "Continue to application" at bounding box center [646, 364] width 163 height 39
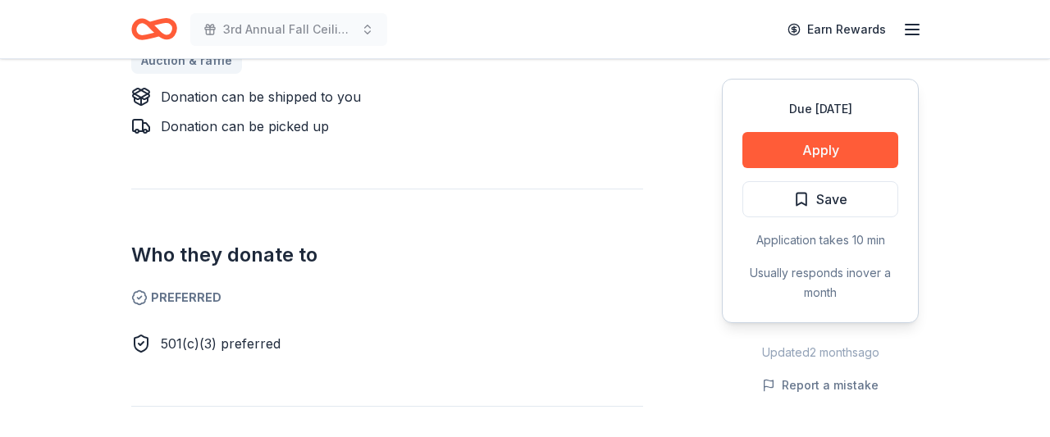
scroll to position [912, 0]
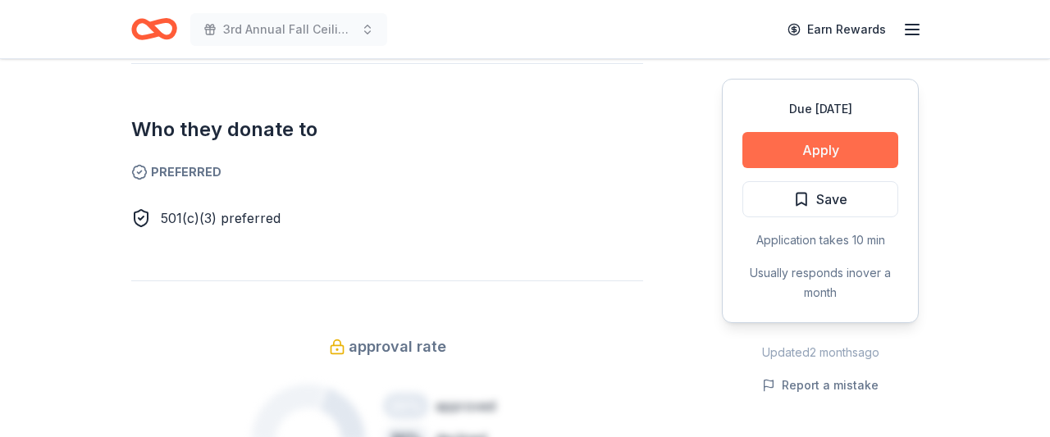
click at [841, 153] on button "Apply" at bounding box center [820, 150] width 156 height 36
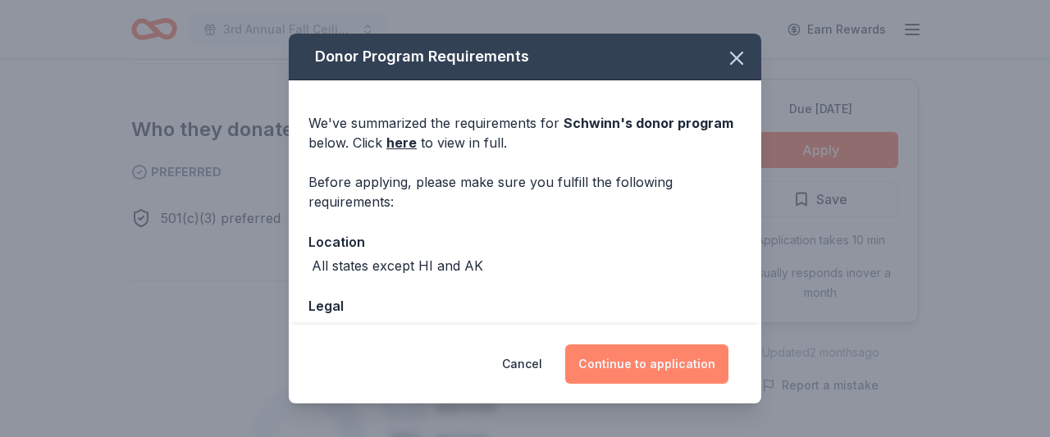
click at [660, 369] on button "Continue to application" at bounding box center [646, 364] width 163 height 39
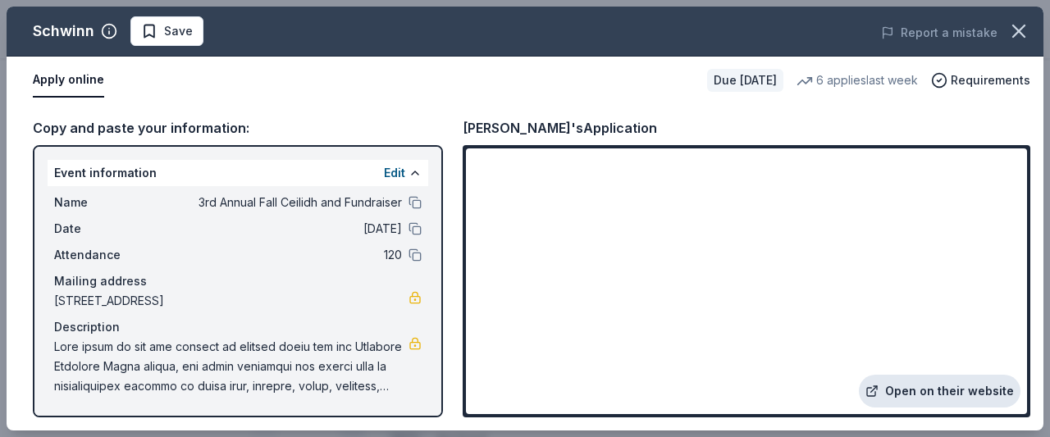
click at [950, 390] on link "Open on their website" at bounding box center [940, 391] width 162 height 33
